Goal: Task Accomplishment & Management: Use online tool/utility

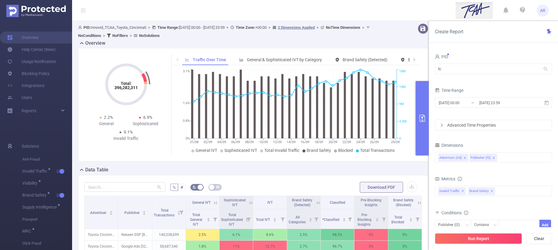
scroll to position [47, 0]
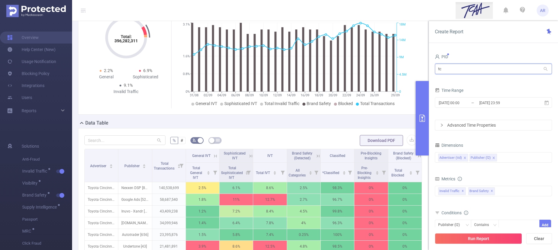
click at [448, 68] on input "tc" at bounding box center [493, 69] width 117 height 11
click at [32, 95] on link "Users" at bounding box center [19, 98] width 25 height 12
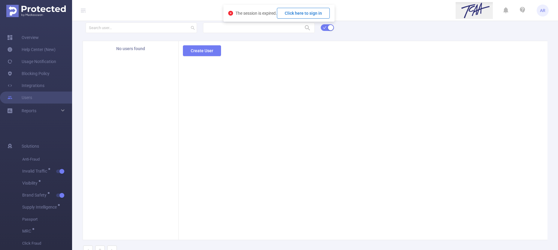
click at [304, 13] on button "Click here to sign in" at bounding box center [303, 13] width 53 height 11
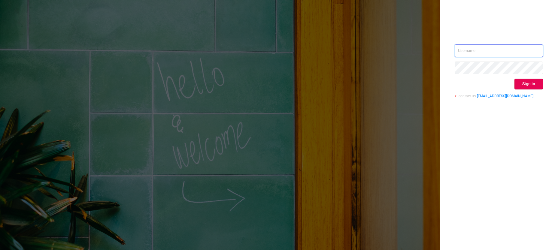
click at [512, 55] on input "text" at bounding box center [499, 50] width 88 height 13
type input "[PERSON_NAME][EMAIL_ADDRESS][DOMAIN_NAME]"
click at [532, 84] on button "Sign in" at bounding box center [528, 84] width 29 height 11
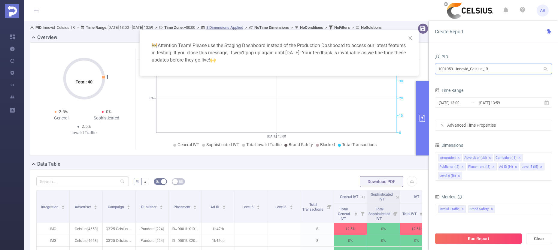
click at [477, 71] on input "1001059 - Innovid_Celsius_IR" at bounding box center [493, 69] width 117 height 11
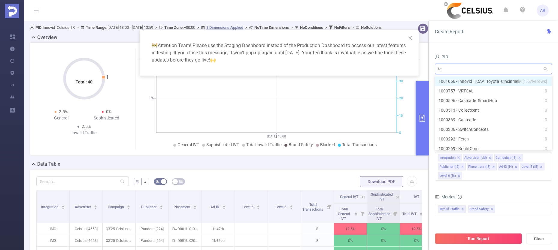
type input "tca"
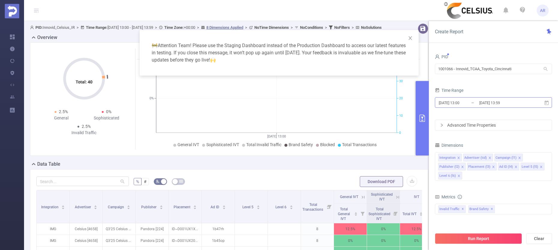
click at [471, 105] on input "[DATE] 13:00" at bounding box center [462, 103] width 49 height 8
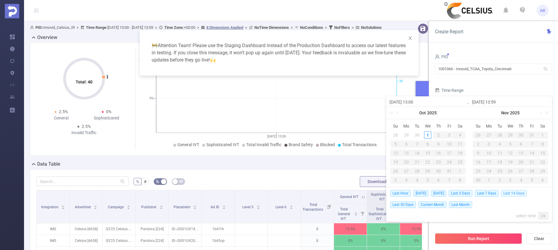
click at [517, 192] on span "Last 14 Days" at bounding box center [514, 193] width 26 height 7
type input "[DATE] 00:00"
type input "[DATE] 23:59"
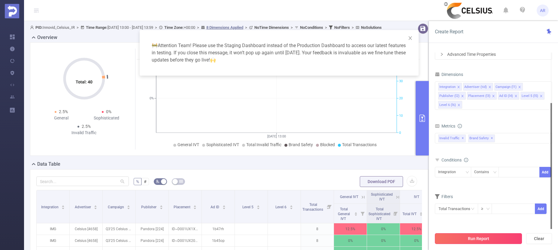
click at [478, 243] on button "Run Report" at bounding box center [478, 238] width 87 height 11
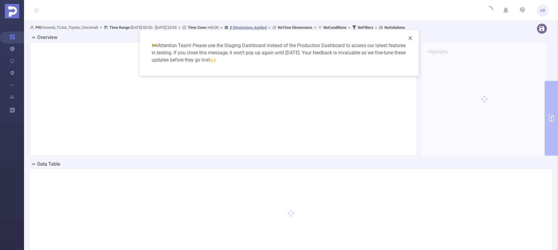
click at [409, 37] on icon "icon: close" at bounding box center [410, 38] width 5 height 5
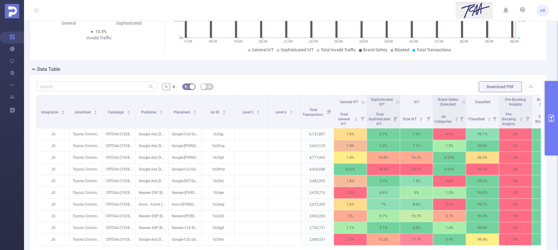
scroll to position [99, 0]
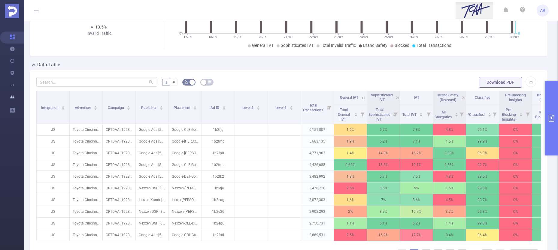
click at [13, 96] on link "Users" at bounding box center [17, 98] width 14 height 12
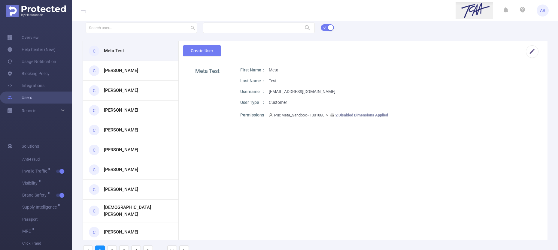
click at [32, 96] on link "Users" at bounding box center [19, 98] width 25 height 12
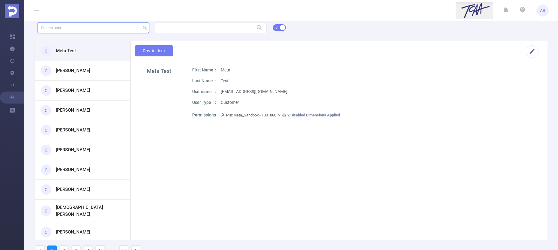
click at [115, 30] on input "text" at bounding box center [94, 28] width 112 height 11
paste input "dtourne"
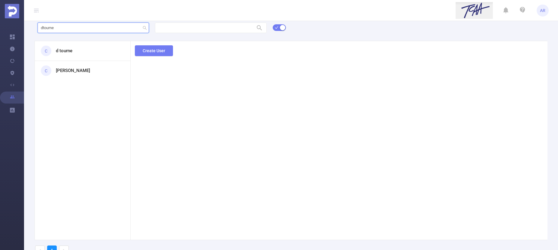
type input "dtourne"
click at [68, 51] on h3 "d tourne" at bounding box center [64, 50] width 17 height 7
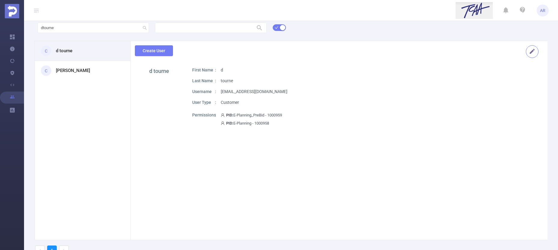
click at [526, 50] on button "button" at bounding box center [532, 51] width 13 height 13
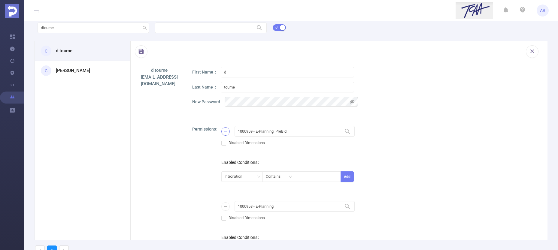
click at [225, 131] on button "button" at bounding box center [225, 131] width 8 height 8
click at [226, 132] on button "button" at bounding box center [225, 131] width 8 height 8
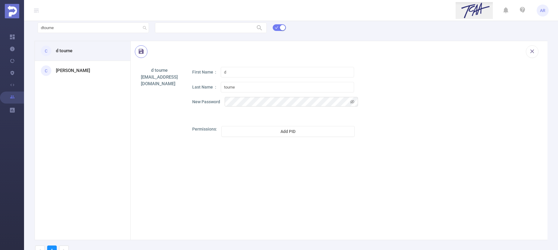
click at [142, 50] on button "button" at bounding box center [141, 51] width 13 height 13
click at [146, 83] on h1 "[EMAIL_ADDRESS][DOMAIN_NAME]" at bounding box center [159, 81] width 37 height 14
click at [283, 134] on button "Add PID" at bounding box center [287, 131] width 133 height 11
click at [192, 173] on div "Permissions 1000001 - Demo 1000001 - Demo Disabled Dimensions Enabled Condition…" at bounding box center [364, 201] width 345 height 150
click at [79, 71] on h3 "[PERSON_NAME]" at bounding box center [73, 70] width 34 height 7
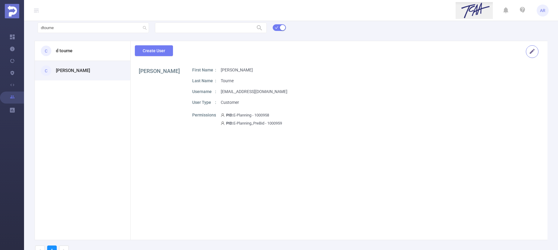
click at [526, 51] on button "button" at bounding box center [532, 51] width 13 height 13
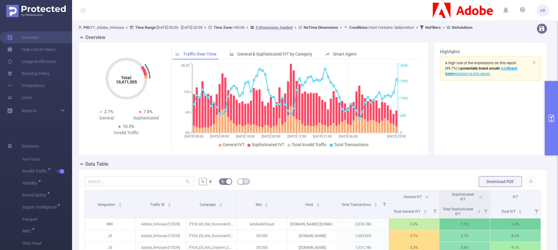
click at [550, 92] on button "primary" at bounding box center [551, 118] width 13 height 74
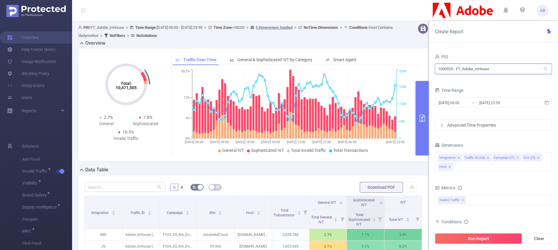
click at [481, 71] on input "1000925 - FT_Adobe_InHouse" at bounding box center [493, 69] width 117 height 11
type input "celsiu"
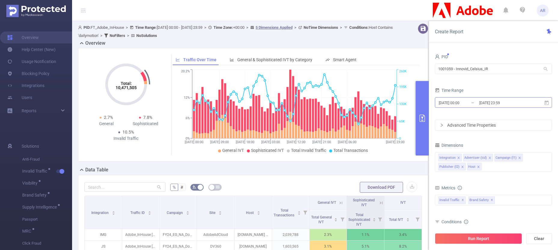
click at [465, 104] on input "2025-09-27 00:00" at bounding box center [462, 103] width 49 height 8
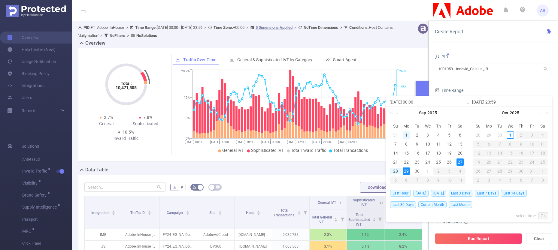
click at [407, 133] on div "1" at bounding box center [406, 135] width 7 height 7
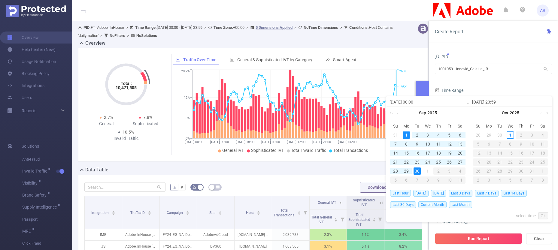
click at [415, 170] on div "30" at bounding box center [416, 171] width 7 height 7
type input "2025-09-01 00:00"
type input "[DATE] 23:59"
type input "2025-09-01 00:00"
type input "[DATE] 23:59"
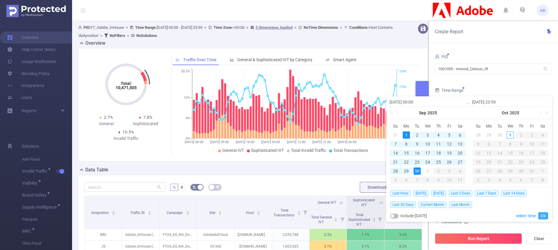
click at [546, 216] on link "Ok" at bounding box center [543, 215] width 10 height 7
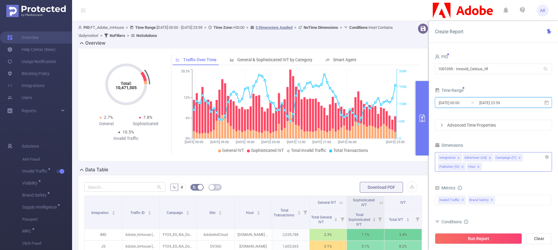
click at [458, 157] on icon "icon: close" at bounding box center [458, 158] width 2 height 2
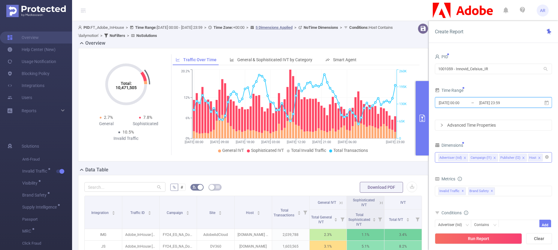
click at [538, 157] on icon "icon: close" at bounding box center [539, 157] width 3 height 3
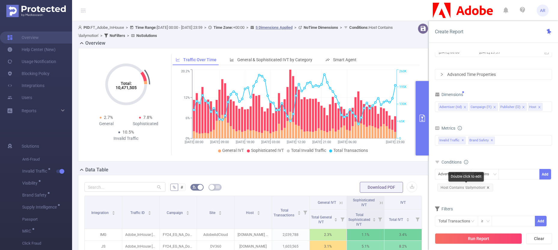
click at [488, 188] on icon "icon: close" at bounding box center [487, 187] width 3 height 3
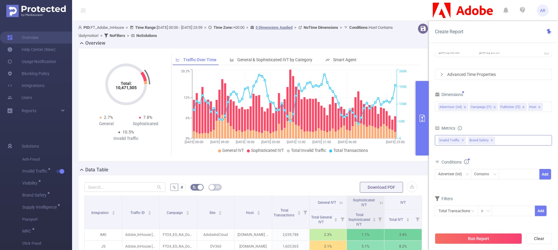
click at [491, 138] on span "✕" at bounding box center [492, 140] width 2 height 7
click at [538, 107] on icon "icon: close" at bounding box center [539, 107] width 3 height 3
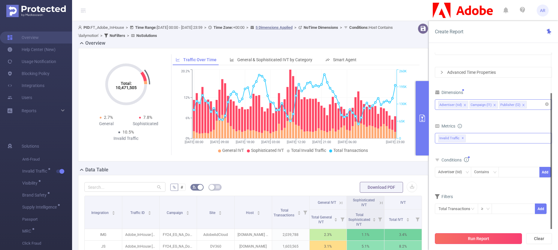
click at [477, 237] on button "Run Report" at bounding box center [478, 238] width 87 height 11
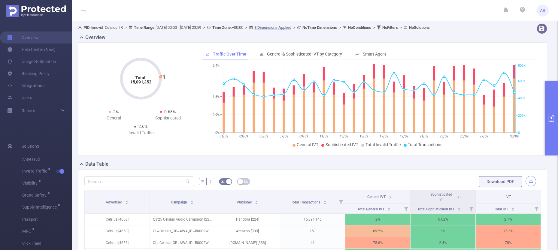
click at [525, 179] on button "button" at bounding box center [530, 181] width 11 height 11
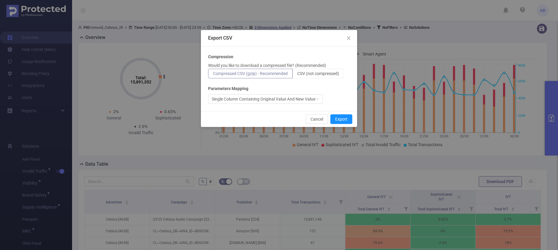
click at [317, 111] on div "Cancel Export" at bounding box center [279, 119] width 156 height 16
click at [317, 115] on button "Cancel" at bounding box center [317, 119] width 22 height 10
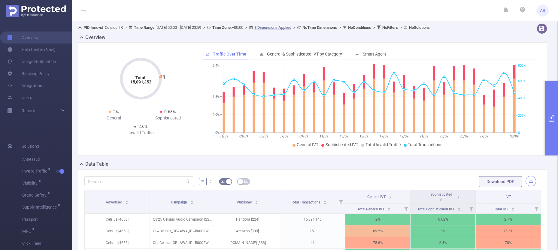
click at [526, 180] on button "button" at bounding box center [530, 181] width 11 height 11
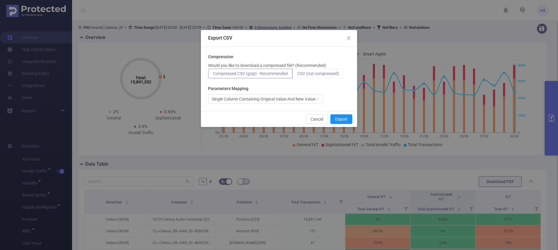
click at [312, 73] on span "CSV (not compressed)" at bounding box center [318, 73] width 42 height 5
click at [297, 75] on input "CSV (not compressed)" at bounding box center [297, 75] width 0 height 0
click at [343, 122] on button "Export" at bounding box center [341, 119] width 22 height 10
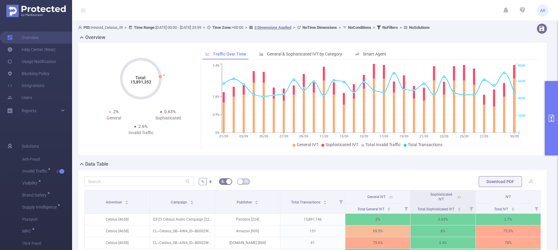
drag, startPoint x: 152, startPoint y: 81, endPoint x: 130, endPoint y: 82, distance: 21.9
click at [130, 82] on icon "Total: 15,891,352" at bounding box center [141, 79] width 60 height 60
copy tspan "15,891,352"
click at [552, 94] on button "primary" at bounding box center [551, 118] width 13 height 74
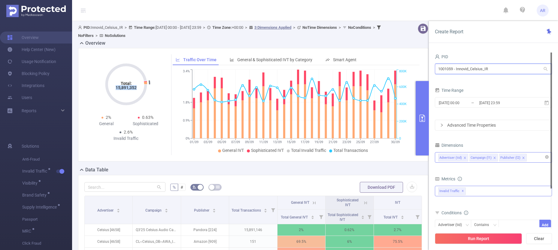
click at [468, 72] on input "1001059 - Innovid_Celsius_IR" at bounding box center [493, 69] width 117 height 11
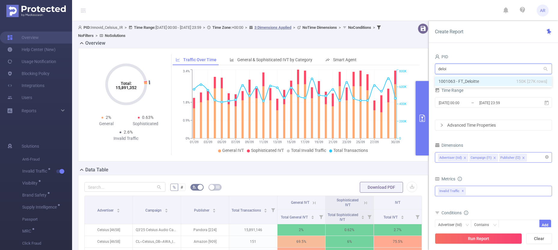
type input "deloit"
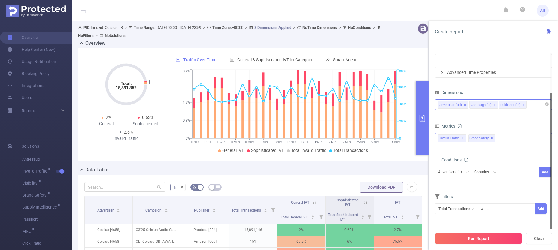
click at [491, 139] on span "✕" at bounding box center [492, 138] width 2 height 7
click at [473, 241] on button "Run Report" at bounding box center [478, 238] width 87 height 11
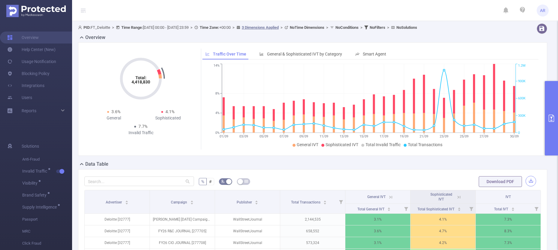
click at [526, 182] on button "button" at bounding box center [530, 181] width 11 height 11
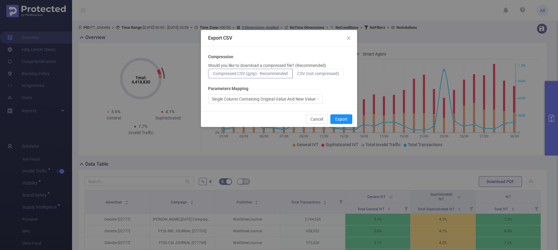
click at [330, 74] on span "CSV (not compressed)" at bounding box center [318, 73] width 42 height 5
click at [297, 75] on input "CSV (not compressed)" at bounding box center [297, 75] width 0 height 0
click at [337, 120] on button "Export" at bounding box center [341, 119] width 22 height 10
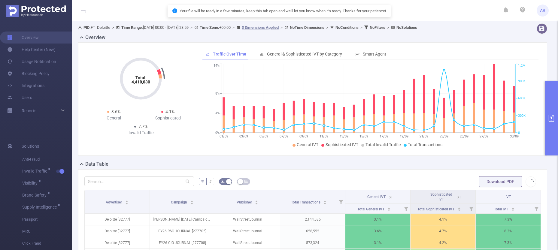
click at [553, 105] on button "primary" at bounding box center [551, 118] width 13 height 74
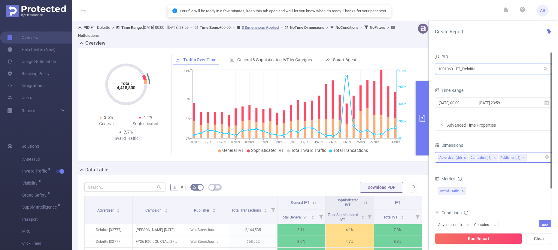
click at [462, 71] on input "1001063 - FT_Deloitte" at bounding box center [493, 69] width 117 height 11
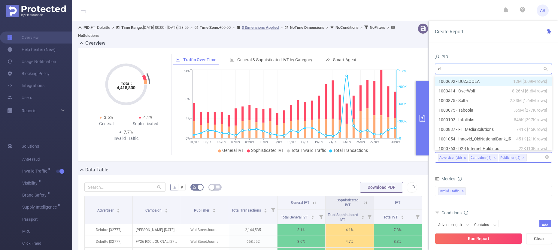
type input "old"
click at [486, 85] on li "1001054 - Innovid_OldNationalBank_IR 451K [21K rows]" at bounding box center [493, 82] width 117 height 10
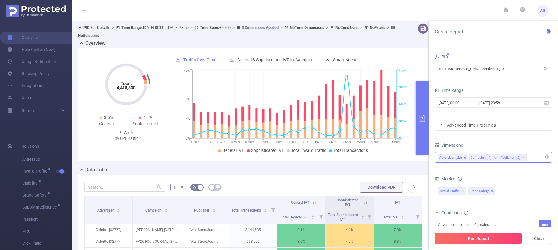
click at [470, 241] on button "Run Report" at bounding box center [478, 238] width 87 height 11
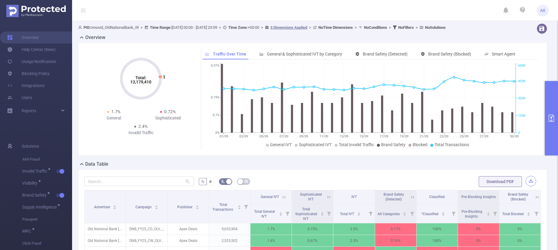
click at [528, 181] on button "button" at bounding box center [530, 181] width 11 height 11
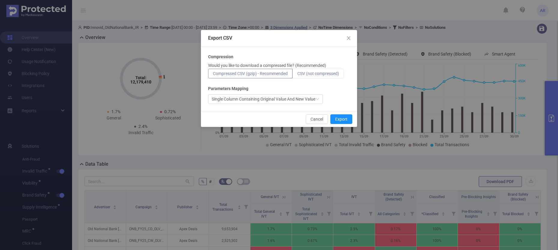
click at [322, 74] on span "CSV (not compressed)" at bounding box center [318, 73] width 42 height 5
click at [297, 75] on input "CSV (not compressed)" at bounding box center [297, 75] width 0 height 0
click at [341, 118] on button "Export" at bounding box center [341, 119] width 22 height 10
